Goal: Information Seeking & Learning: Learn about a topic

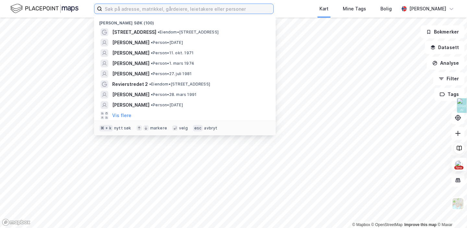
click at [130, 8] on input at bounding box center [187, 9] width 171 height 10
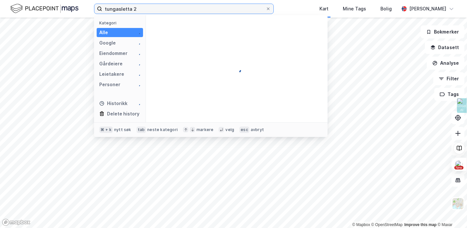
type input "tungasletta 2"
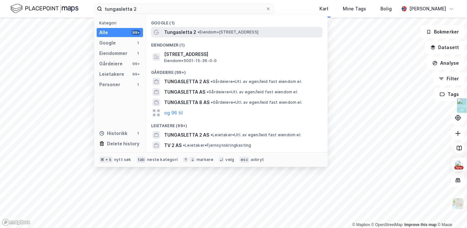
click at [198, 34] on span "•" at bounding box center [199, 32] width 2 height 5
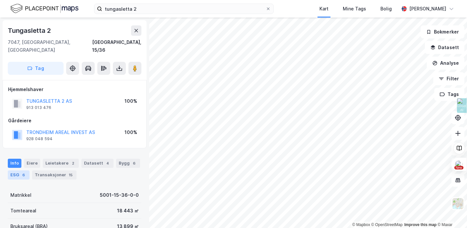
click at [15, 170] on div "ESG 6" at bounding box center [19, 174] width 22 height 9
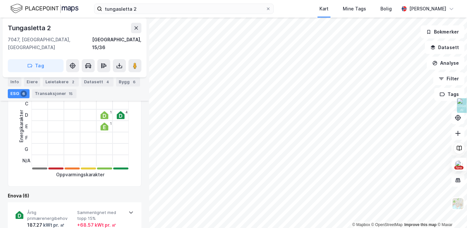
scroll to position [153, 0]
